Goal: Transaction & Acquisition: Purchase product/service

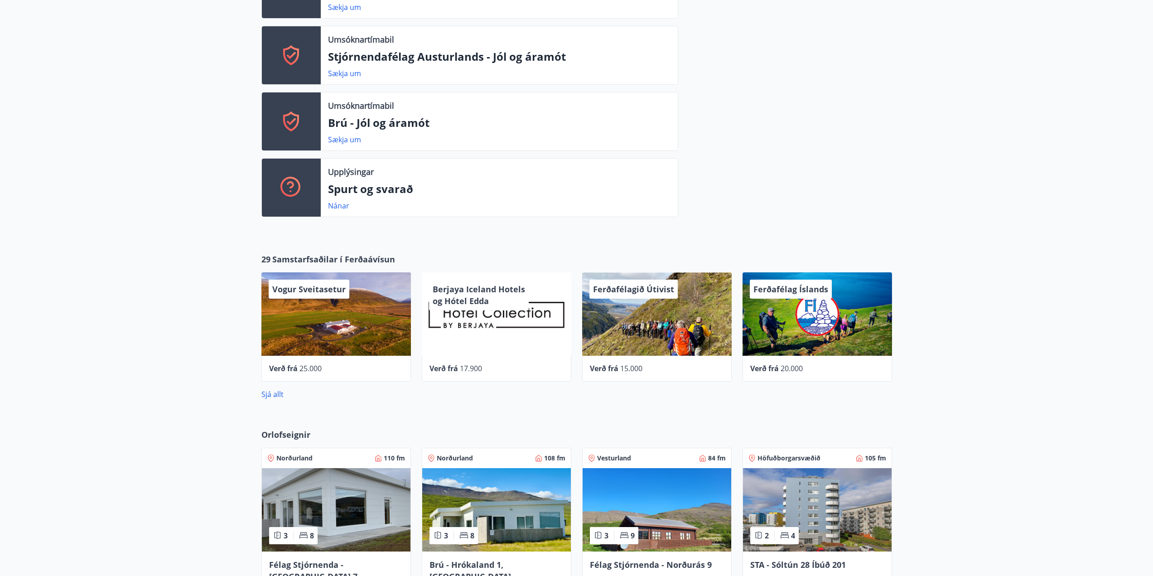
scroll to position [589, 0]
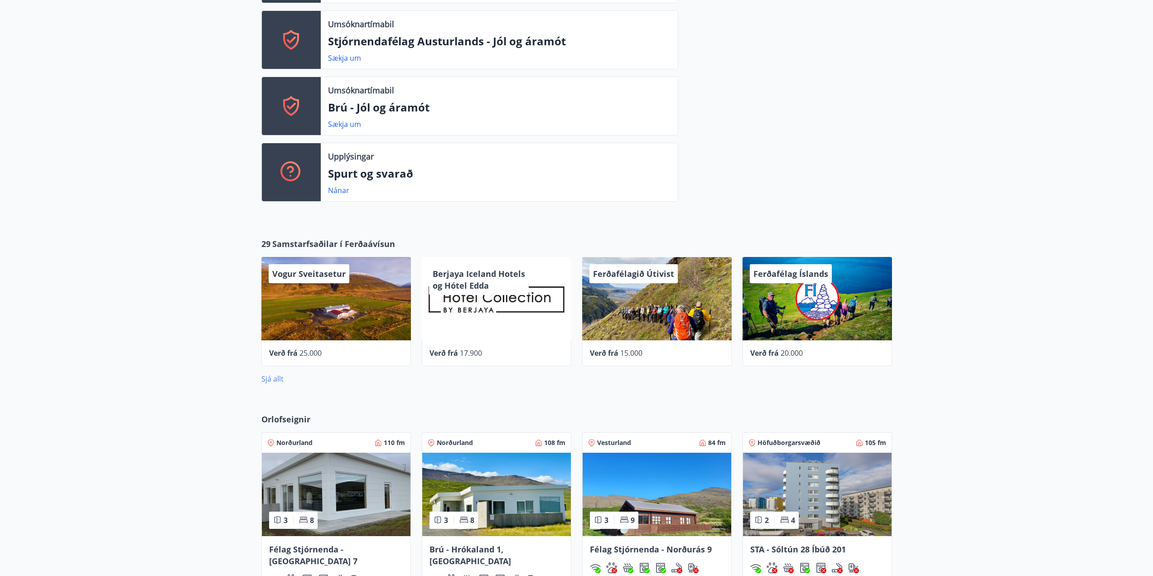
click at [278, 381] on link "Sjá allt" at bounding box center [272, 379] width 22 height 10
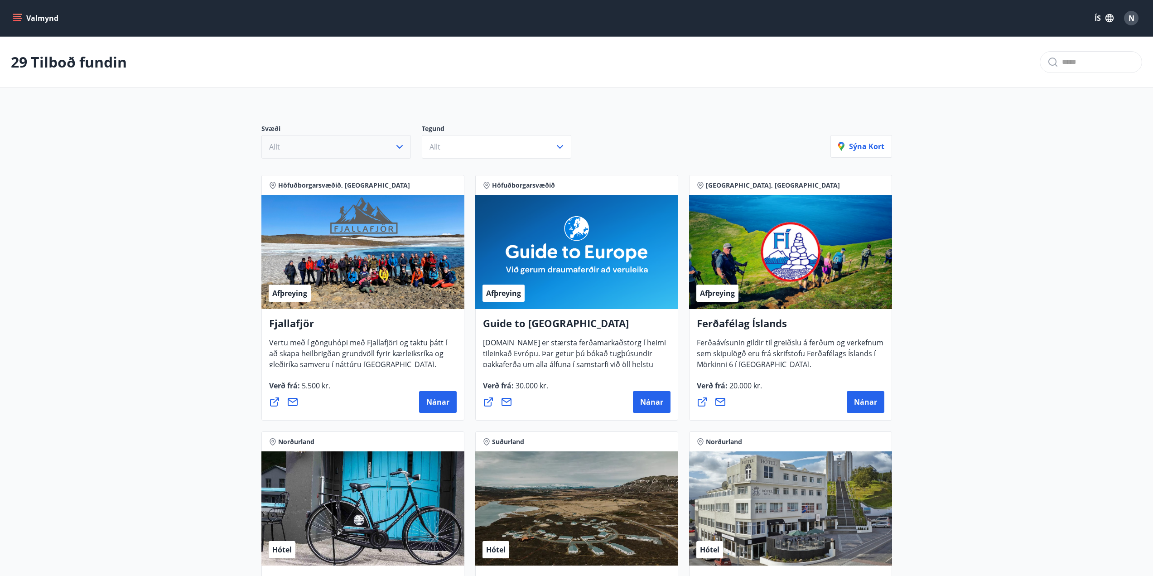
click at [341, 149] on button "Allt" at bounding box center [335, 147] width 149 height 24
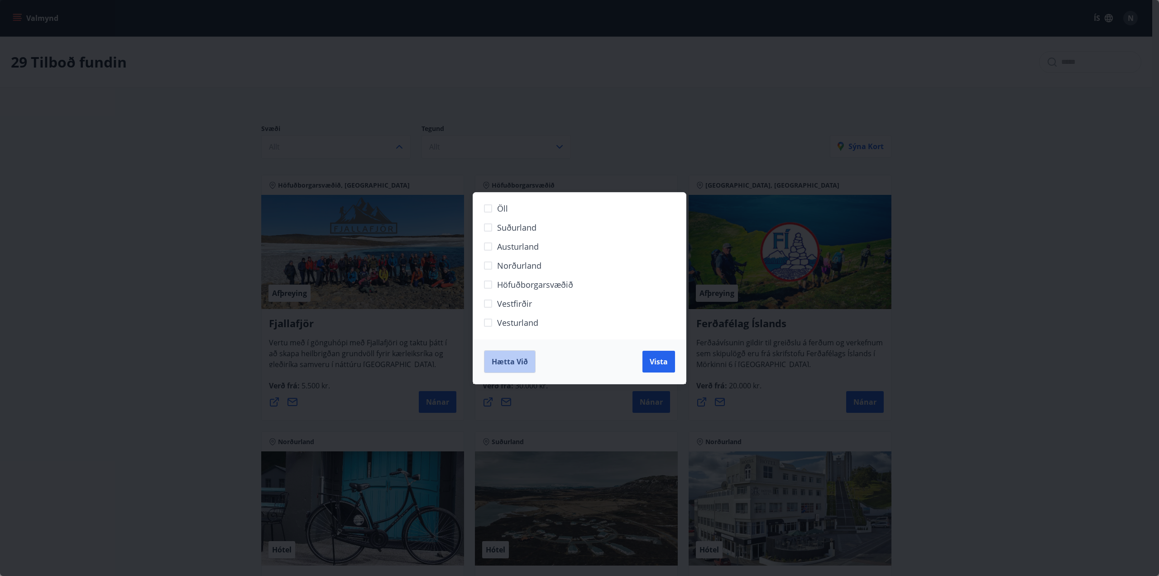
click at [511, 351] on button "Hætta við" at bounding box center [510, 361] width 52 height 23
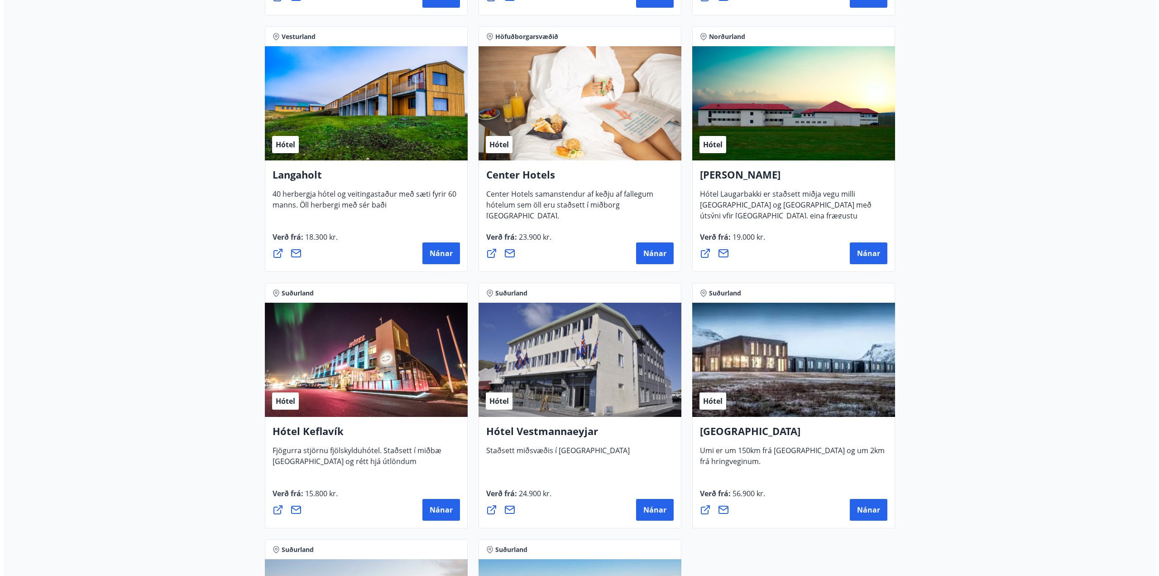
scroll to position [1947, 0]
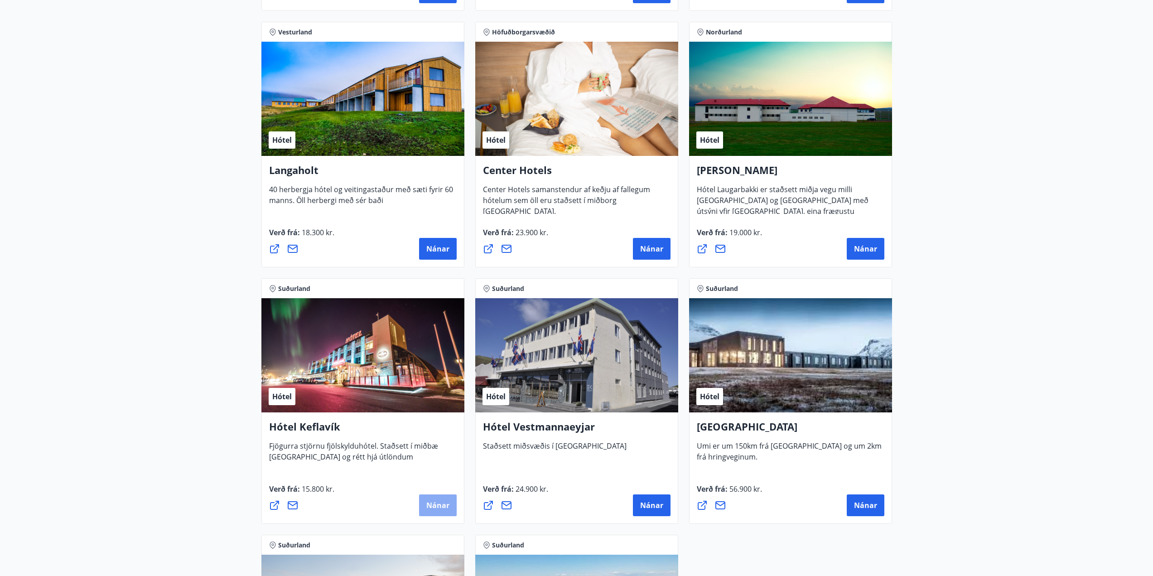
click at [439, 499] on button "Nánar" at bounding box center [438, 505] width 38 height 22
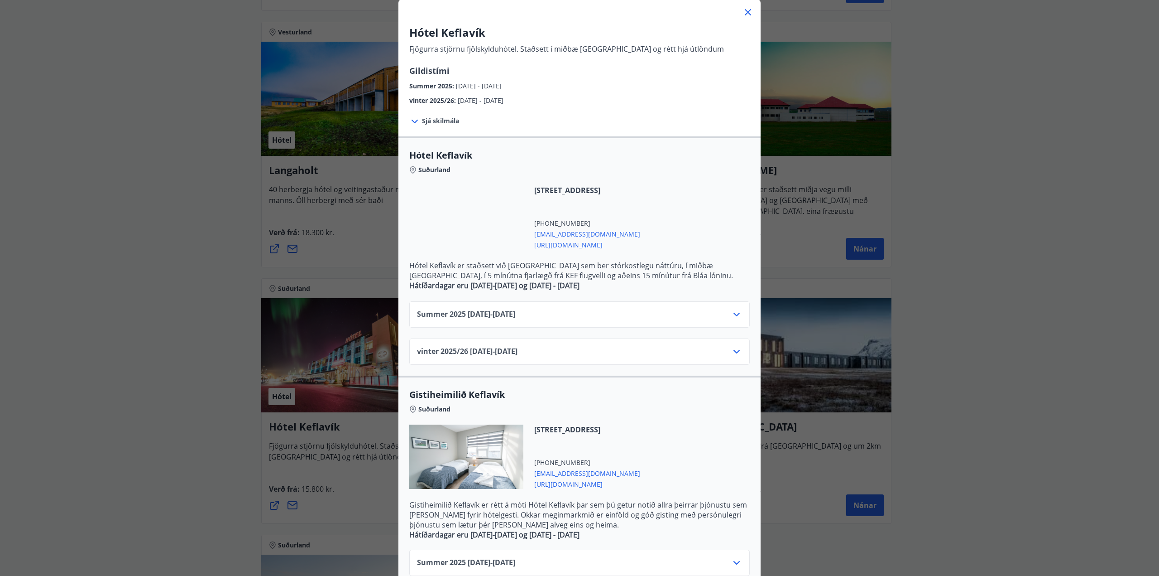
scroll to position [0, 0]
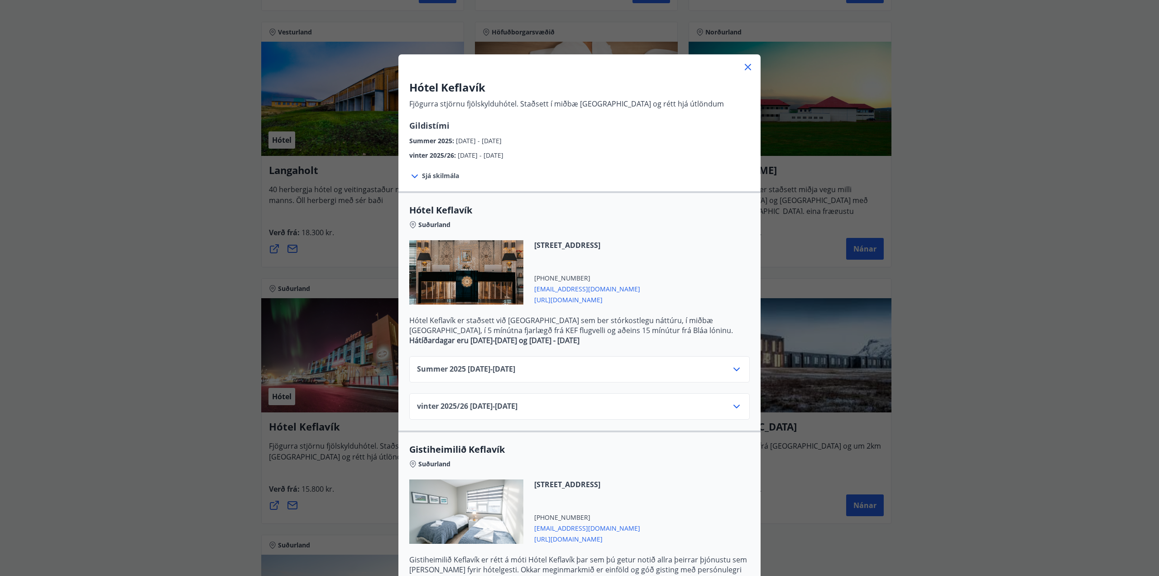
click at [734, 404] on icon at bounding box center [736, 406] width 11 height 11
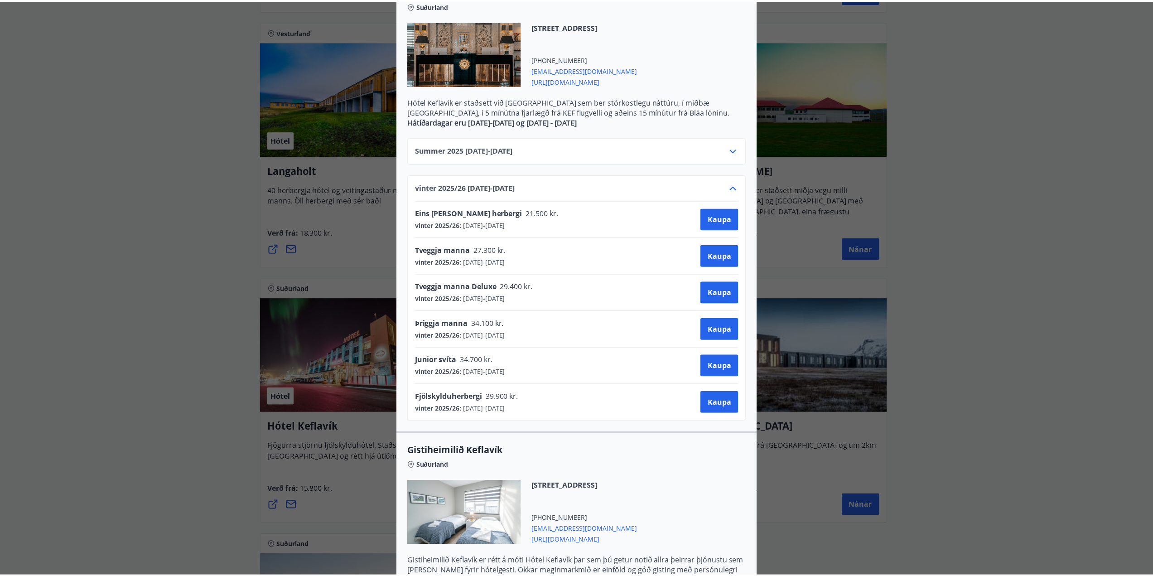
scroll to position [226, 0]
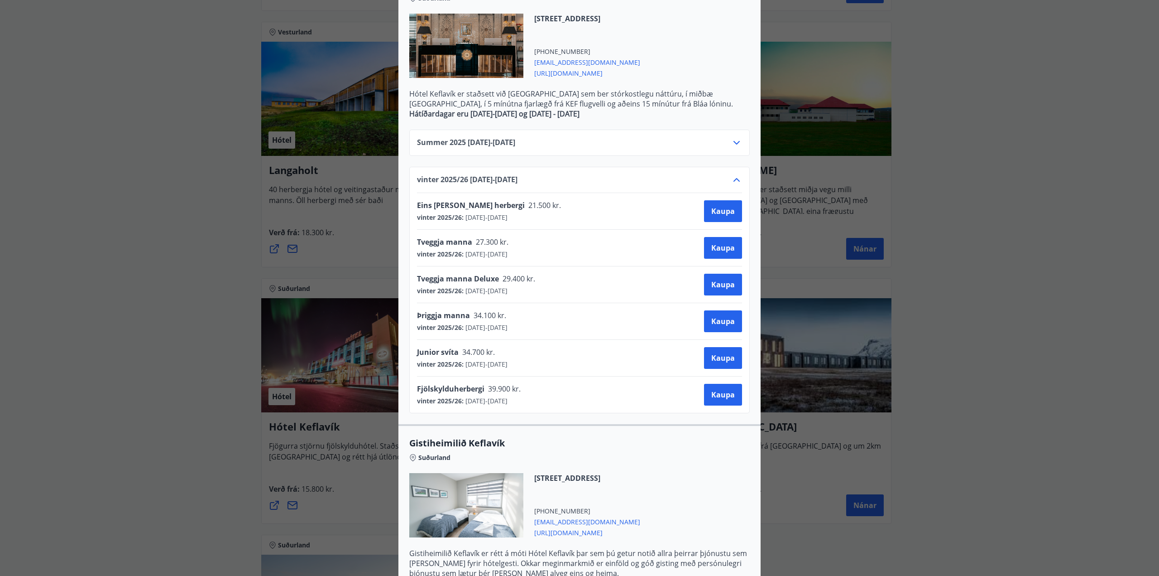
click at [76, 283] on div "Hótel Keflavík Fjögurra stjörnu fjölskylduhótel. Staðsett í miðbæ [GEOGRAPHIC_D…" at bounding box center [579, 62] width 1159 height 576
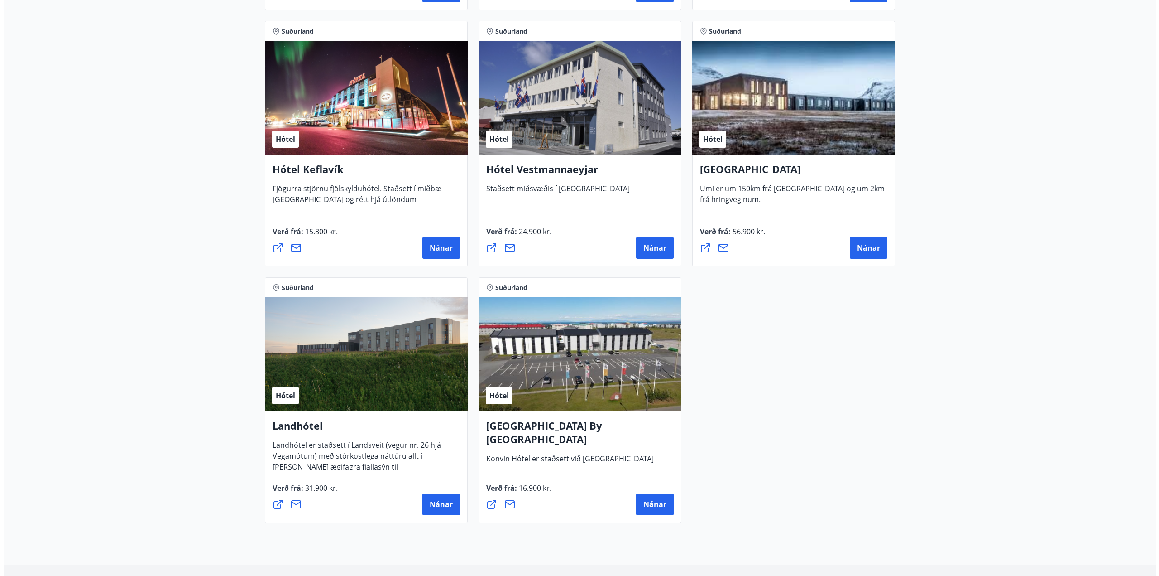
scroll to position [2219, 0]
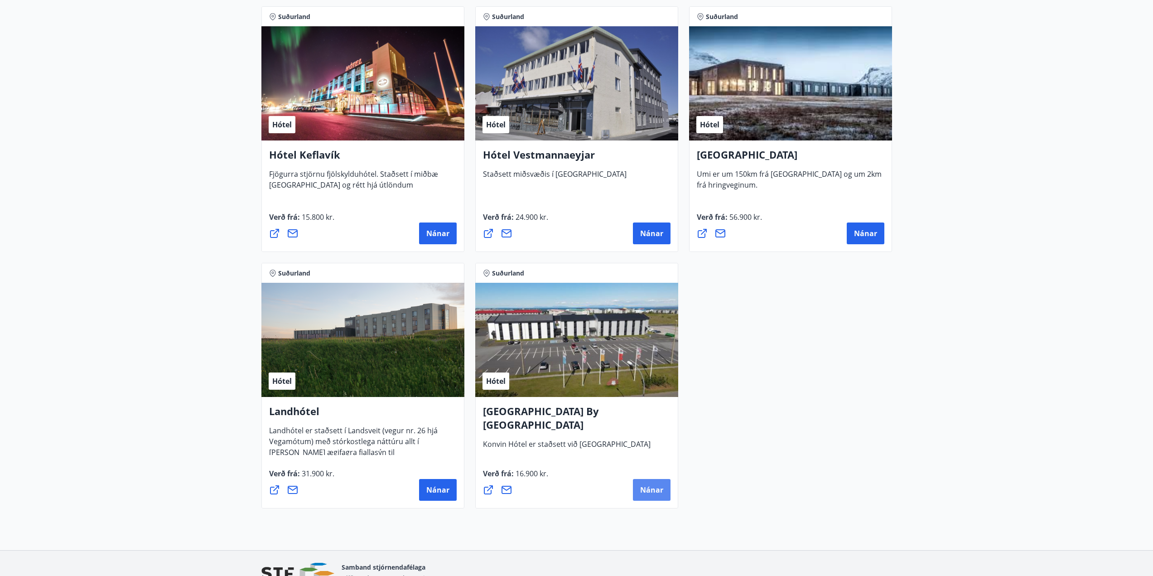
click at [656, 486] on span "Nánar" at bounding box center [651, 490] width 23 height 10
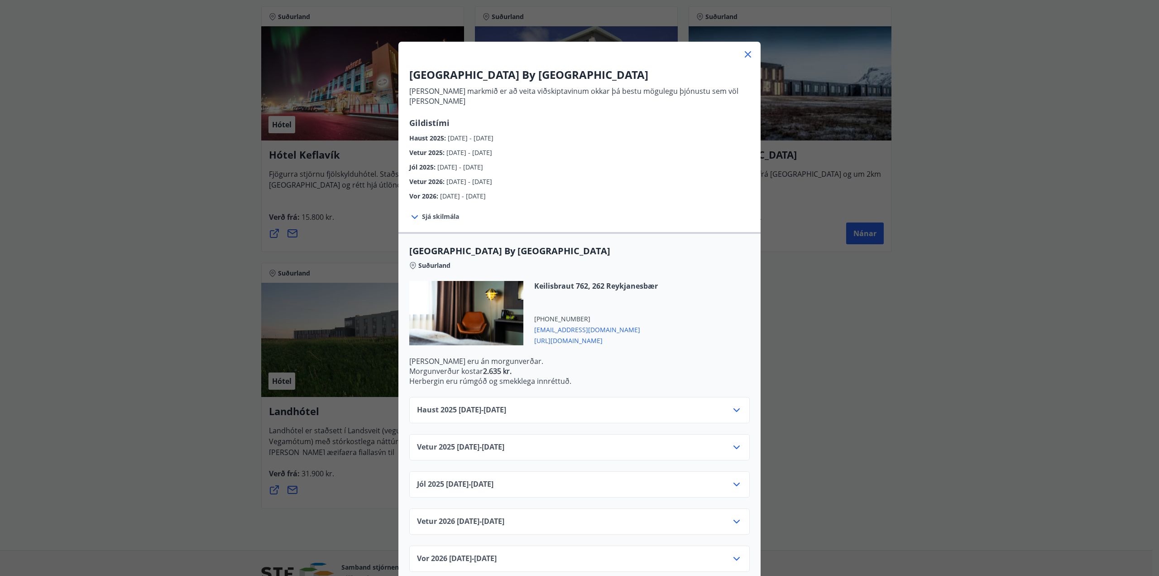
scroll to position [16, 0]
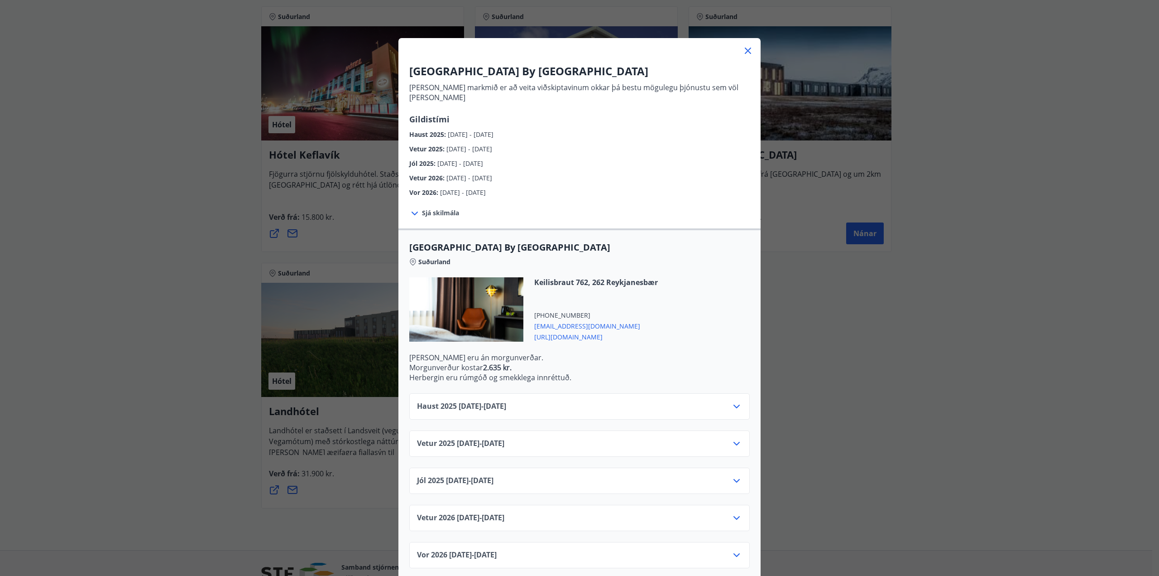
click at [738, 438] on icon at bounding box center [736, 443] width 11 height 11
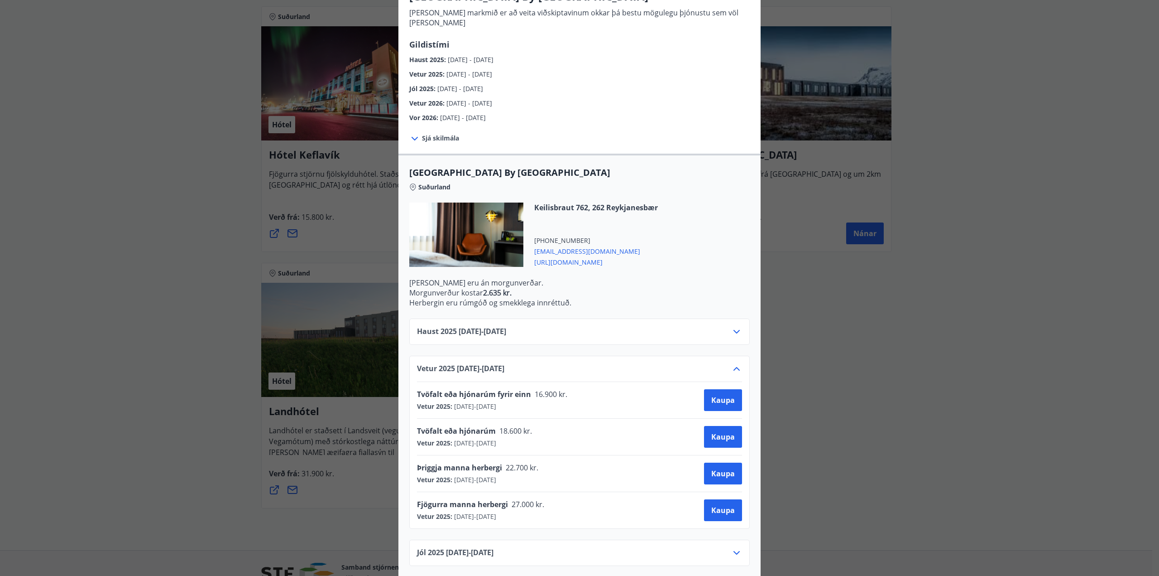
scroll to position [107, 0]
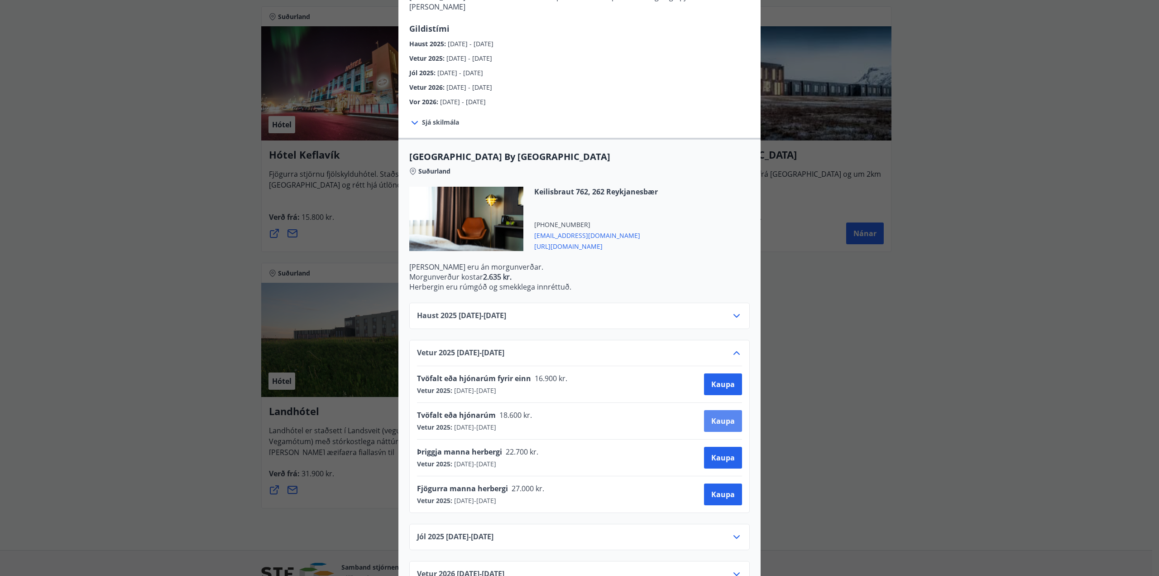
click at [724, 410] on button "Kaupa" at bounding box center [723, 421] width 38 height 22
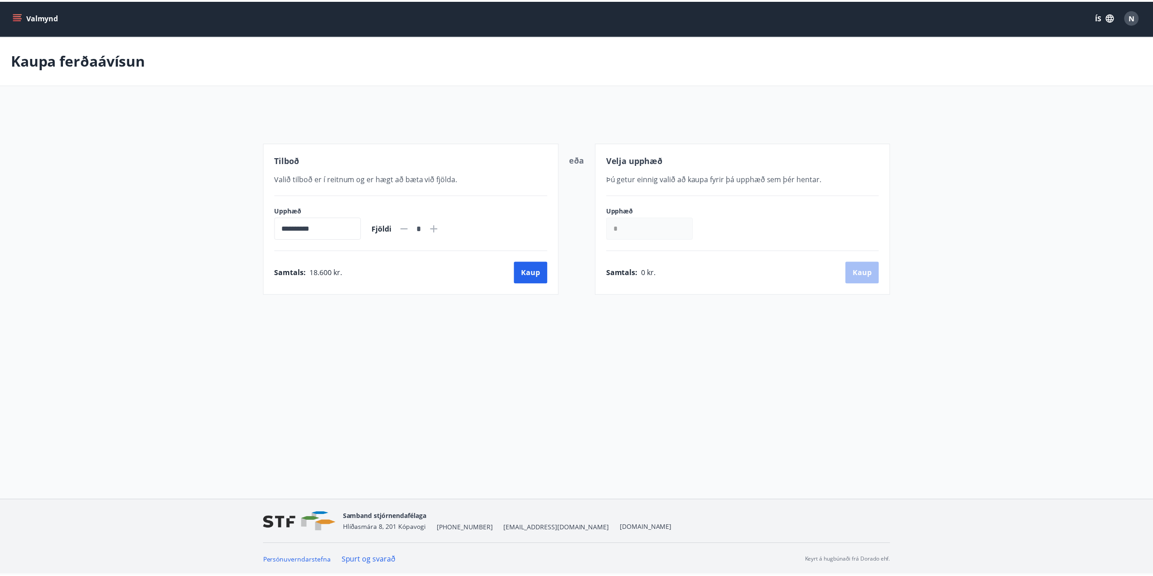
scroll to position [1, 0]
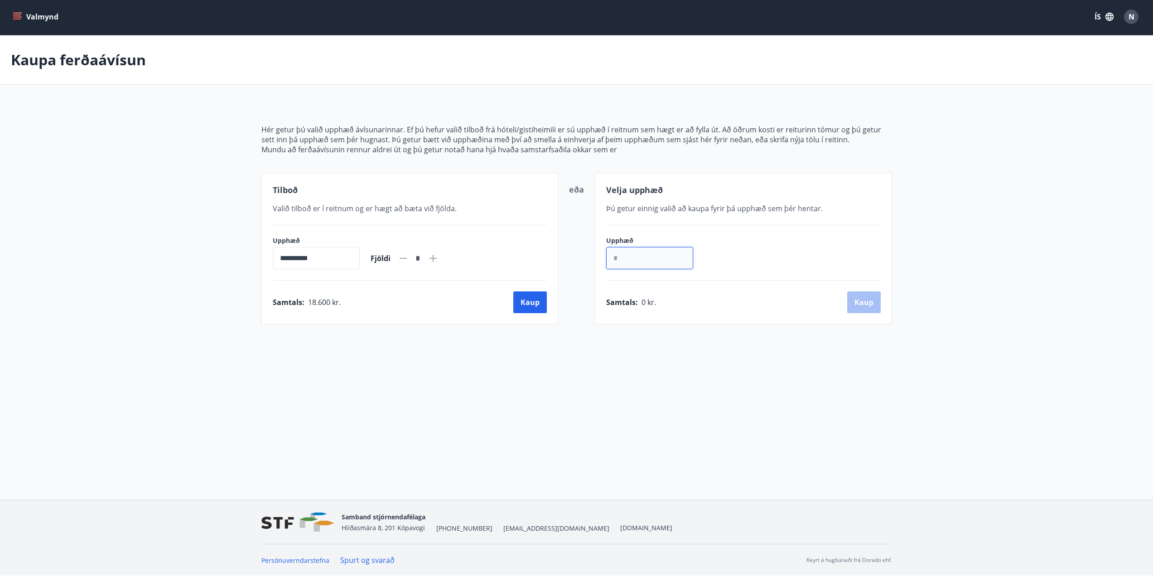
click at [654, 266] on input "*" at bounding box center [649, 258] width 87 height 22
click at [547, 304] on div "Samtals : 18.600 kr. [GEOGRAPHIC_DATA]" at bounding box center [410, 302] width 274 height 22
click at [438, 257] on icon at bounding box center [433, 258] width 11 height 11
click at [407, 259] on icon at bounding box center [402, 258] width 7 height 1
type input "*"
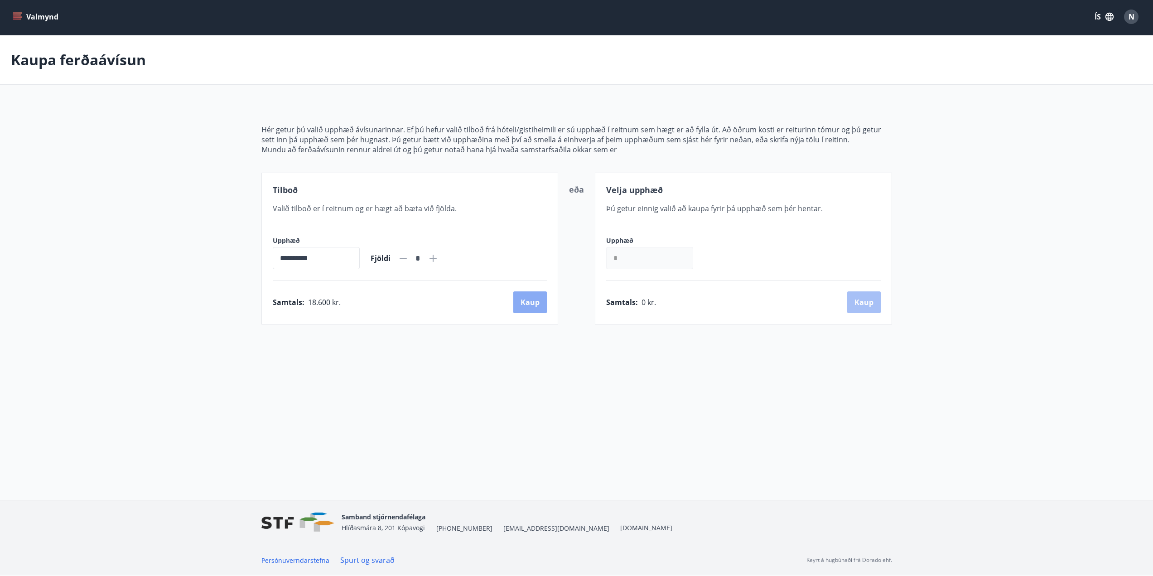
click at [535, 307] on button "Kaup" at bounding box center [530, 302] width 34 height 22
